Goal: Check status: Check status

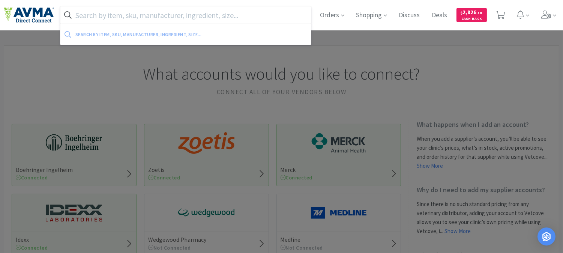
click at [152, 16] on input "text" at bounding box center [185, 14] width 251 height 17
paste input "063338"
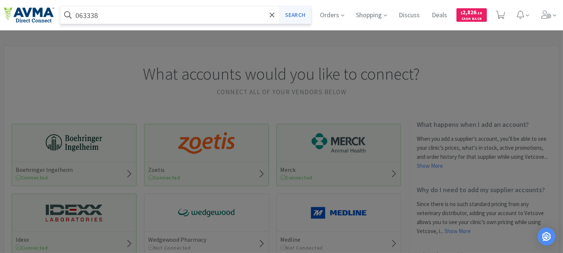
type input "063338"
click at [300, 15] on button "Search" at bounding box center [294, 14] width 31 height 17
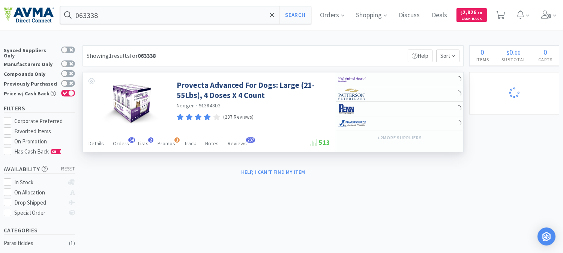
select select "2"
select select "1"
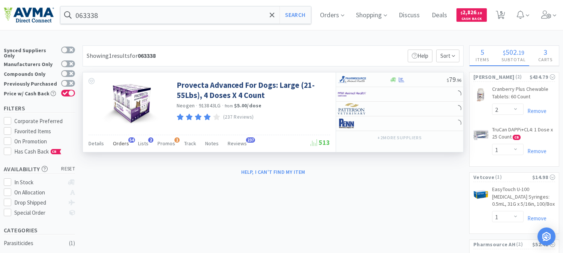
click at [120, 141] on span "Orders" at bounding box center [121, 143] width 16 height 7
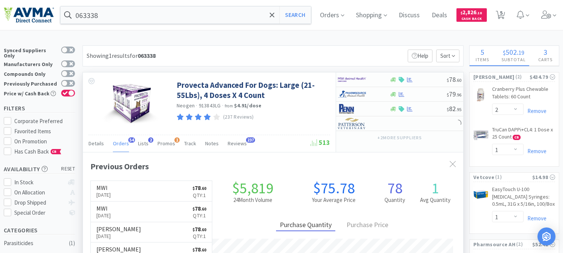
scroll to position [201, 380]
select select "1"
select select "5"
select select "2"
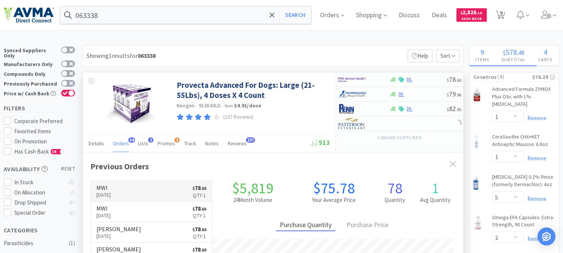
click at [107, 192] on p "[DATE]" at bounding box center [103, 195] width 15 height 8
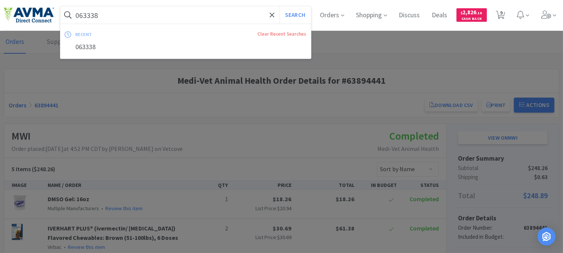
click at [151, 18] on input "063338" at bounding box center [185, 14] width 251 height 17
paste input "80531"
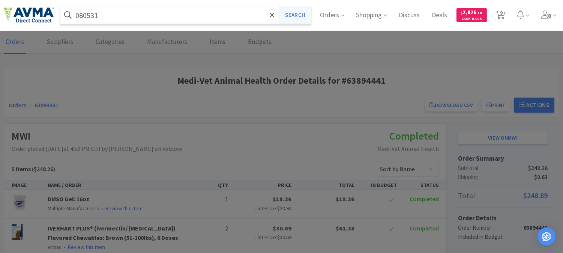
type input "080531"
click at [293, 12] on button "Search" at bounding box center [294, 14] width 31 height 17
select select "1"
select select "5"
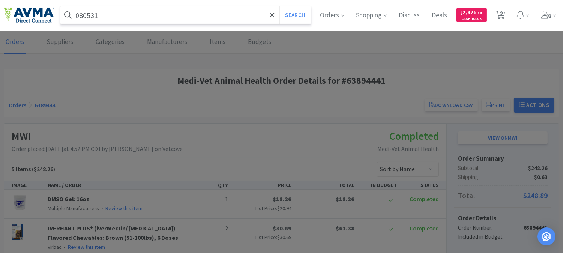
select select "2"
select select "1"
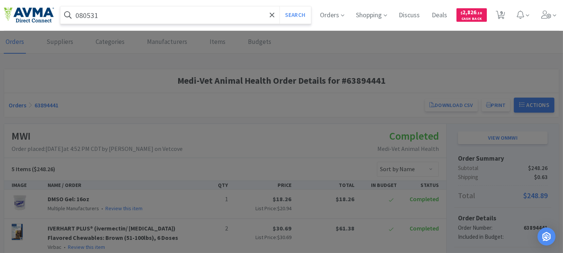
select select "1"
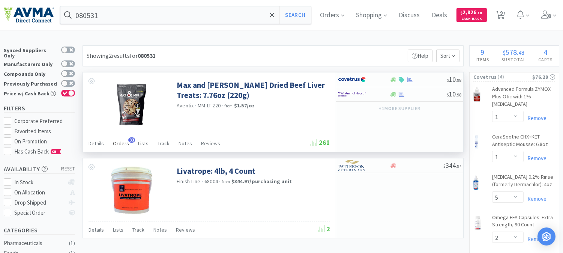
click at [120, 144] on span "Orders" at bounding box center [121, 143] width 16 height 7
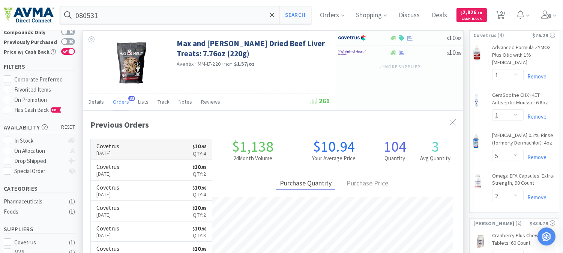
click at [108, 151] on p "[DATE]" at bounding box center [107, 153] width 23 height 8
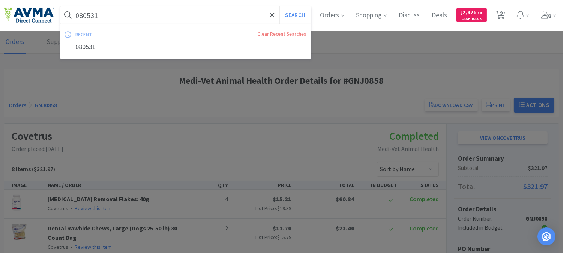
click at [126, 16] on input "080531" at bounding box center [185, 14] width 251 height 17
click at [294, 14] on button "Search" at bounding box center [294, 14] width 31 height 17
select select "1"
select select "5"
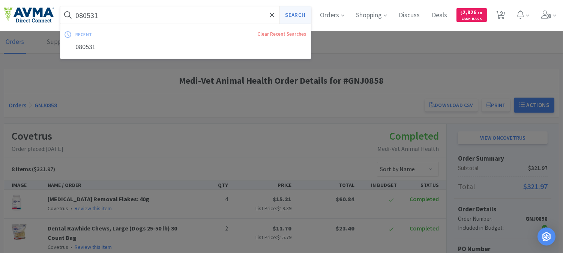
select select "2"
select select "1"
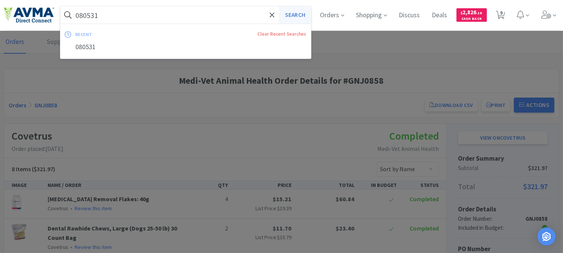
select select "1"
